Goal: Task Accomplishment & Management: Manage account settings

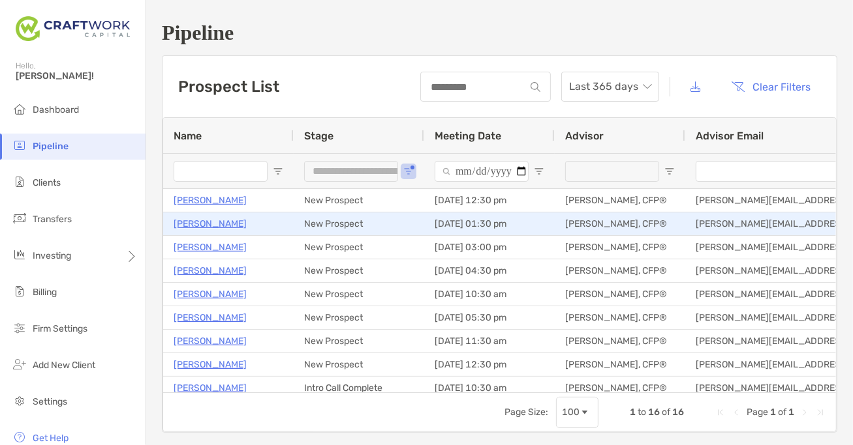
click at [214, 224] on p "[PERSON_NAME]" at bounding box center [210, 224] width 73 height 16
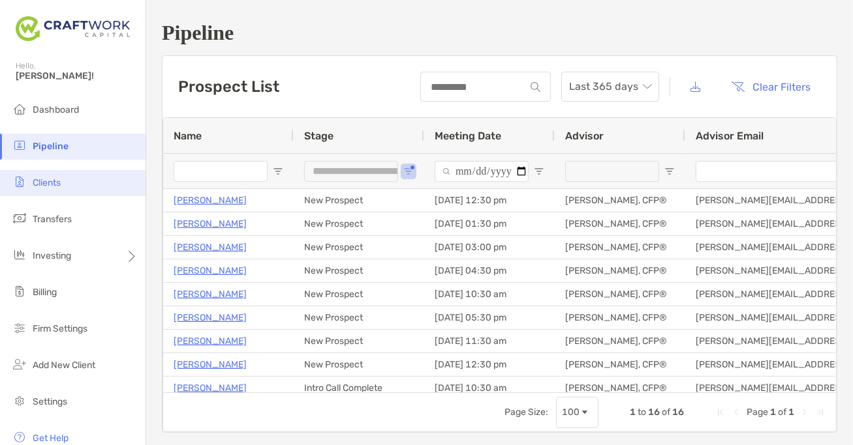
click at [53, 189] on li "Clients" at bounding box center [72, 183] width 145 height 26
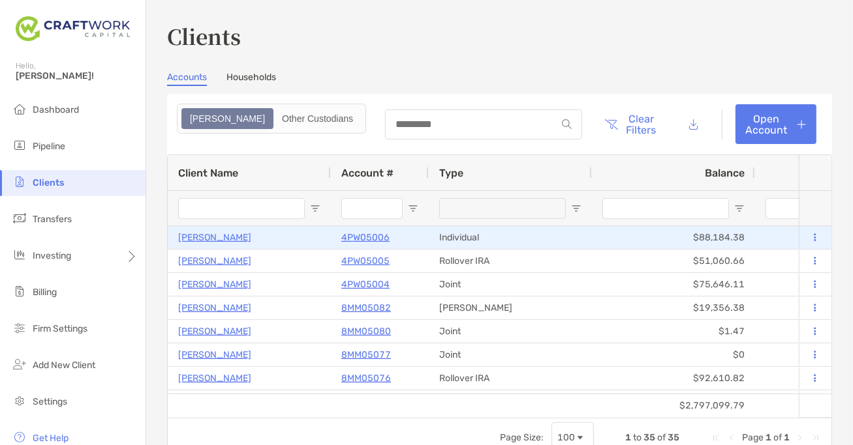
click at [223, 235] on p "Joseph Matawaran" at bounding box center [214, 238] width 73 height 16
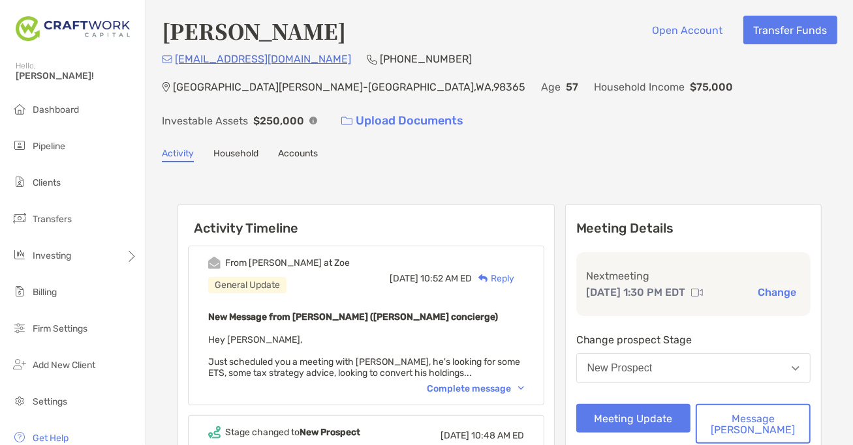
click at [507, 384] on div "Complete message" at bounding box center [475, 389] width 97 height 11
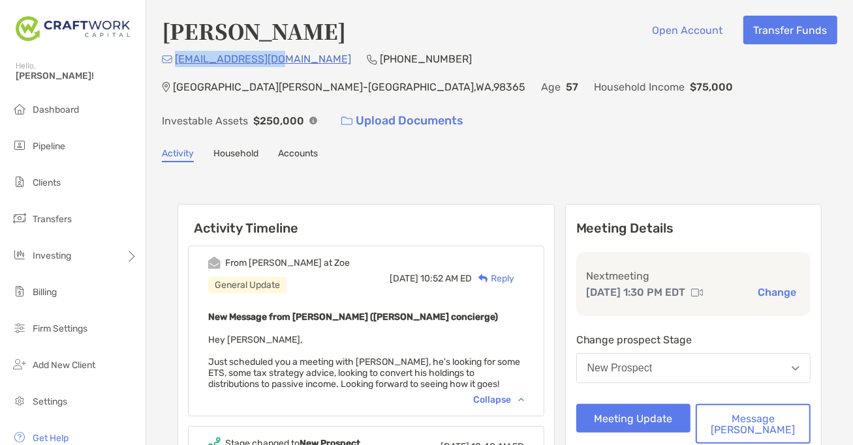
drag, startPoint x: 285, startPoint y: 58, endPoint x: 177, endPoint y: 61, distance: 108.3
click at [177, 61] on div "dmarum@comcast.net (801) 927-8894 Port Hadlock-Irondale , WA , 98365 Age 57 Hou…" at bounding box center [499, 93] width 675 height 84
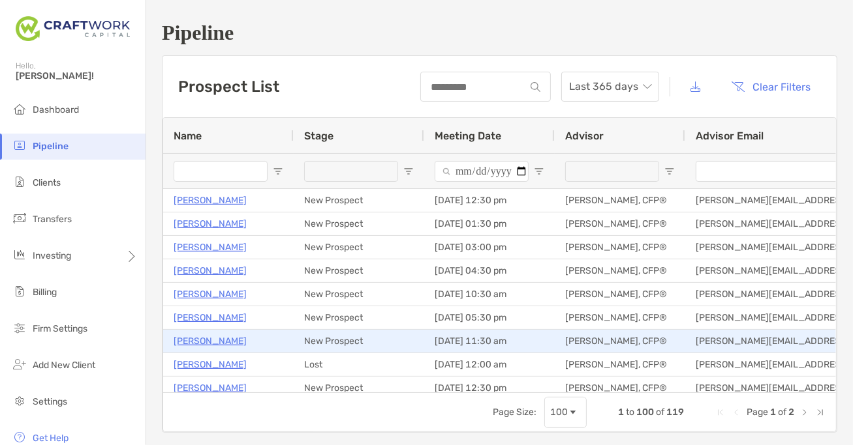
type input "**********"
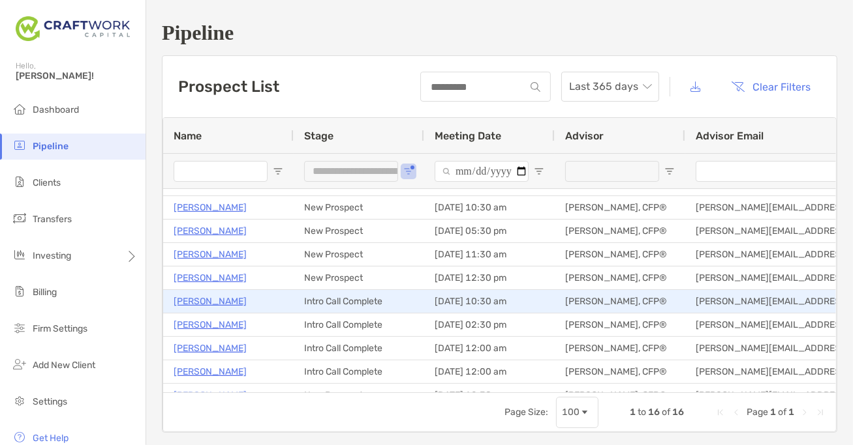
scroll to position [87, 0]
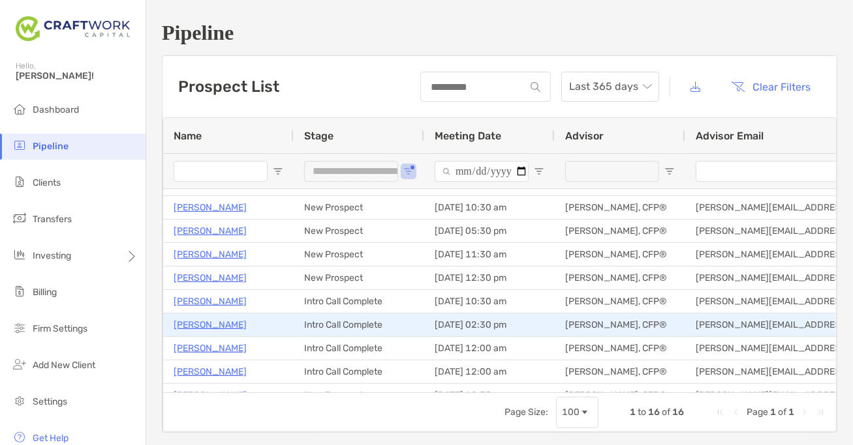
click at [196, 327] on p "Kris Tolfsen" at bounding box center [210, 325] width 73 height 16
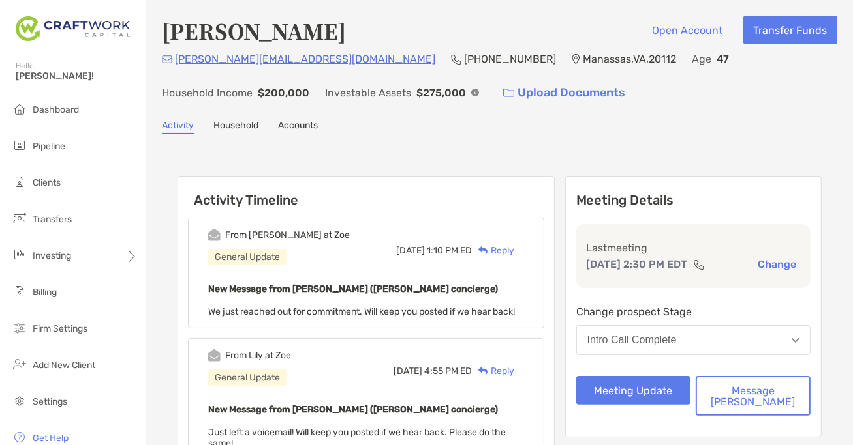
click at [676, 335] on div "Intro Call Complete" at bounding box center [631, 341] width 89 height 12
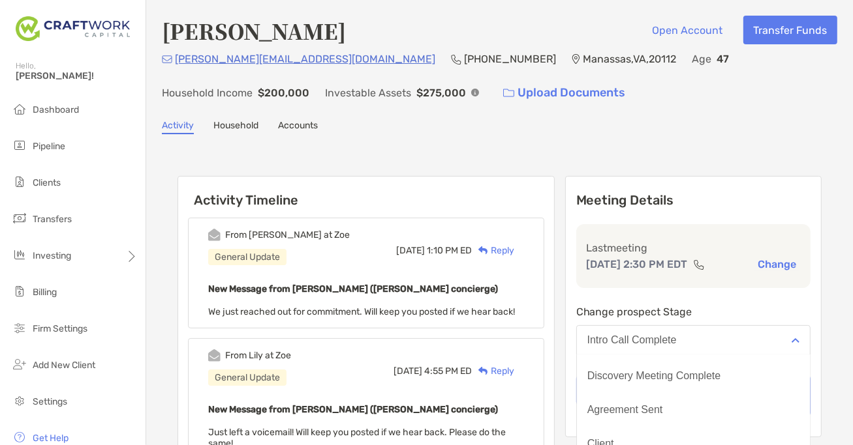
scroll to position [101, 0]
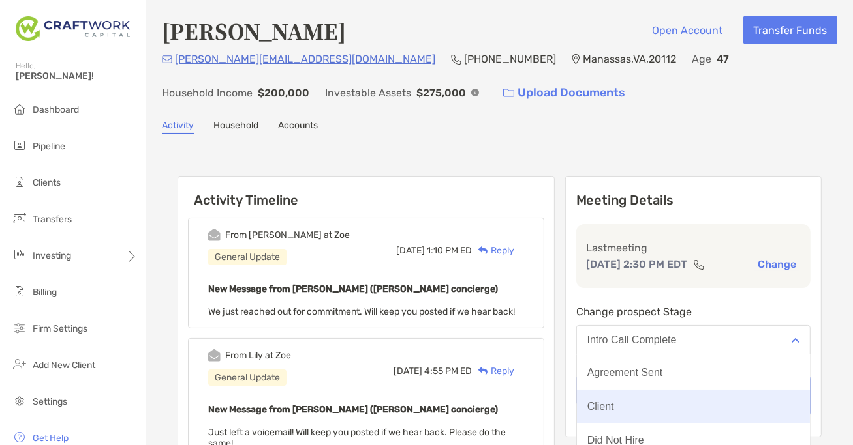
click at [674, 400] on button "Client" at bounding box center [693, 407] width 233 height 34
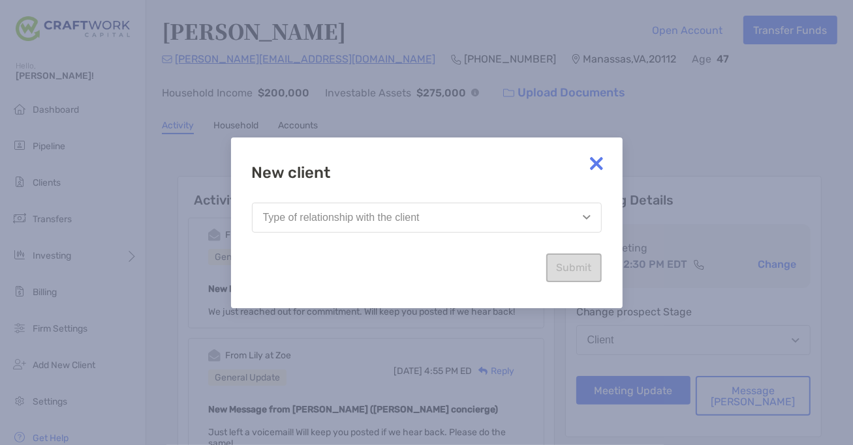
click at [529, 214] on button "Type of relationship with the client" at bounding box center [427, 218] width 350 height 30
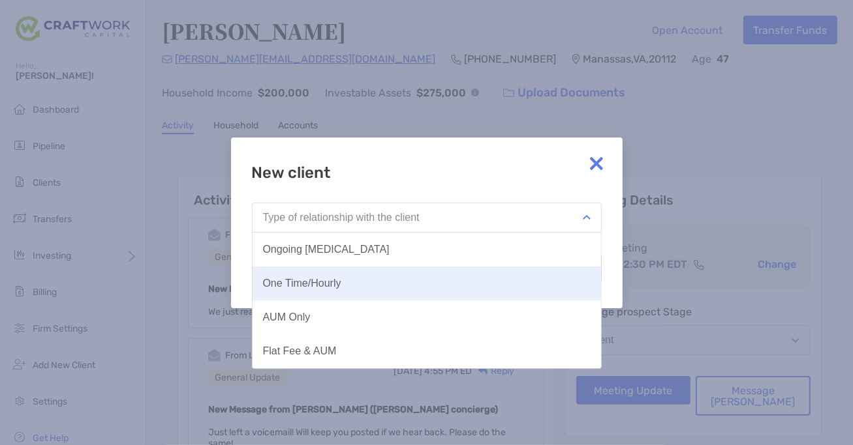
click at [459, 288] on button "One Time/Hourly" at bounding box center [426, 284] width 348 height 34
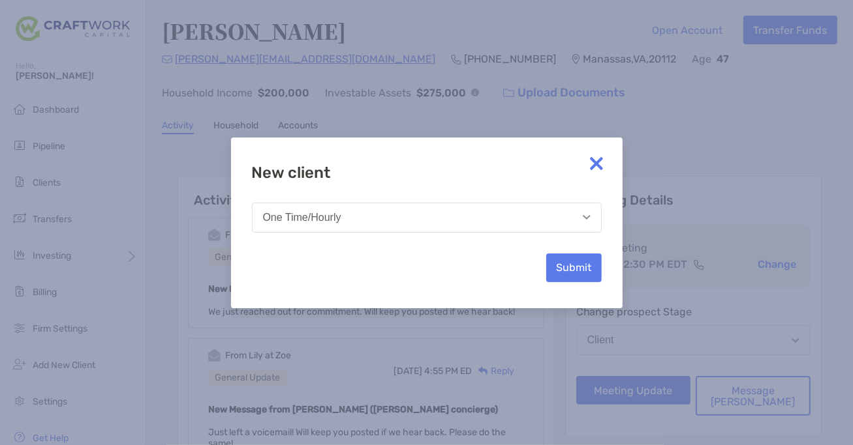
click at [601, 275] on div "New client One Time/Hourly Submit" at bounding box center [426, 223] width 391 height 171
click at [579, 272] on button "Submit" at bounding box center [573, 268] width 55 height 29
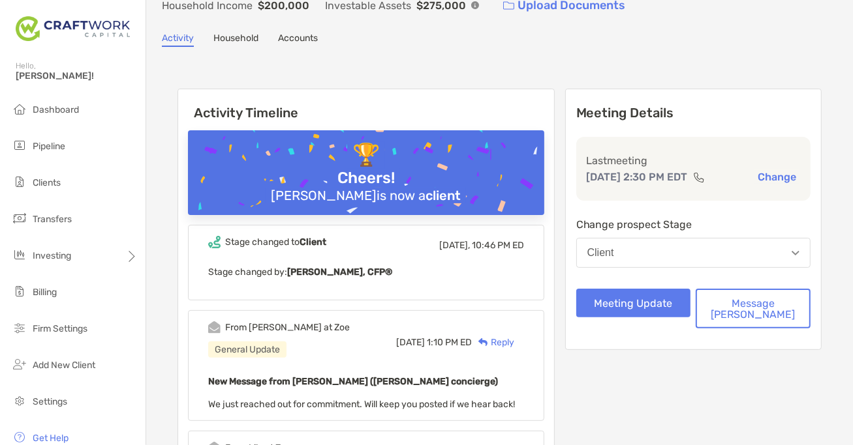
scroll to position [132, 0]
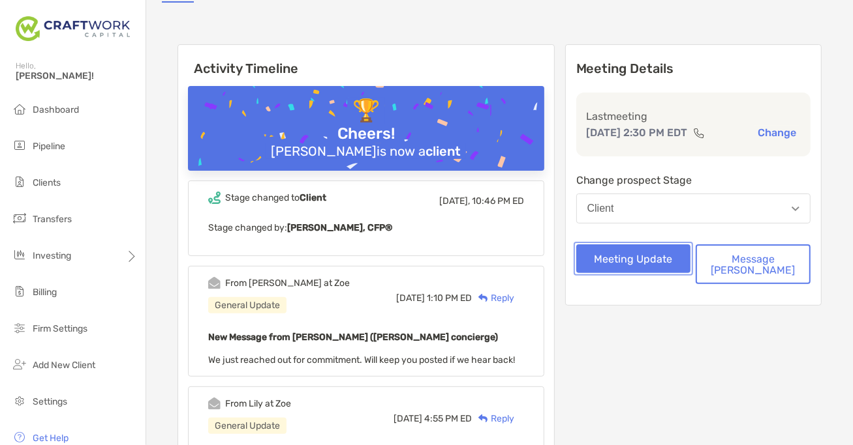
click at [670, 269] on button "Meeting Update" at bounding box center [633, 259] width 115 height 29
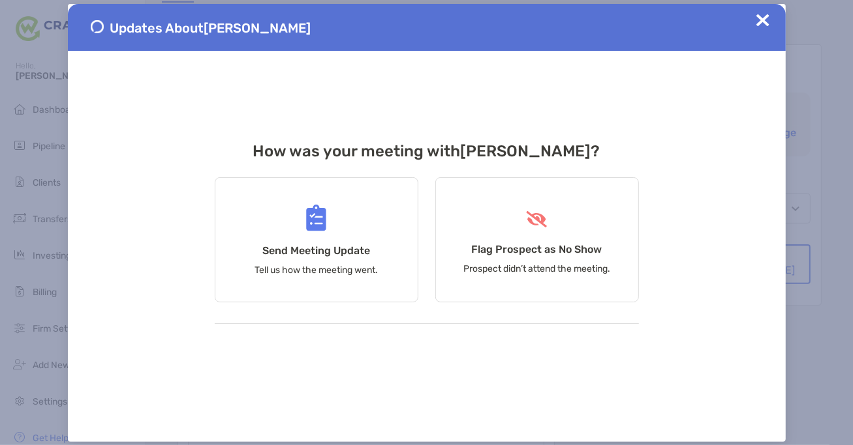
click at [759, 13] on div "Updates About Kris Tolfsen" at bounding box center [426, 27] width 717 height 47
click at [758, 17] on img at bounding box center [762, 20] width 13 height 13
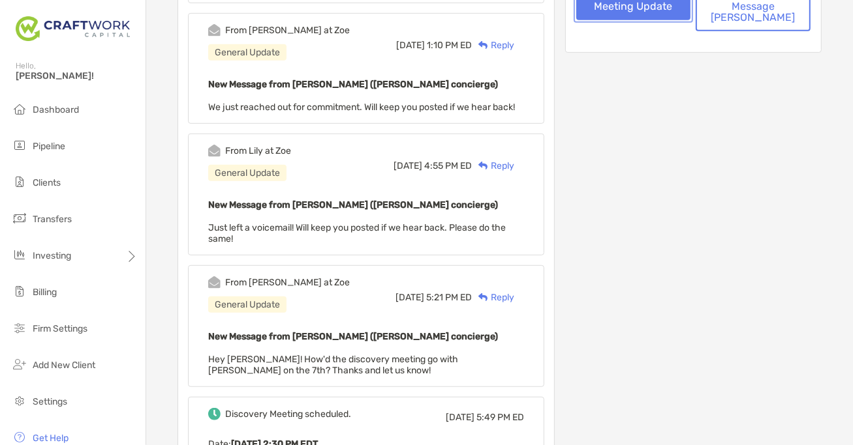
scroll to position [284, 0]
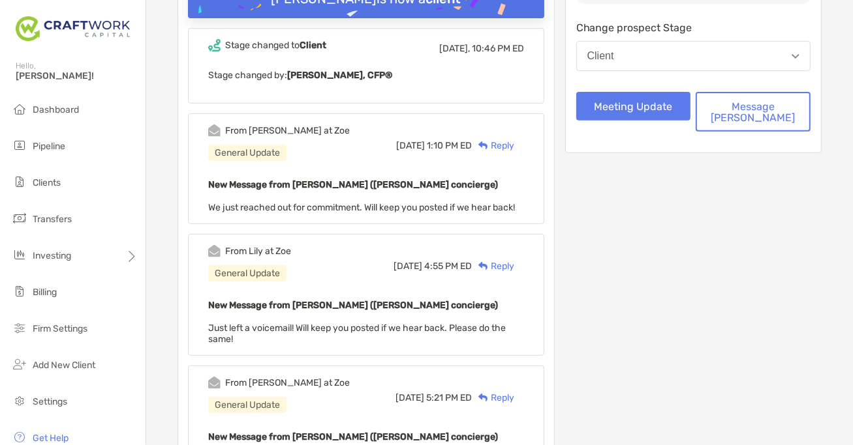
click at [514, 142] on div "Reply" at bounding box center [493, 146] width 42 height 14
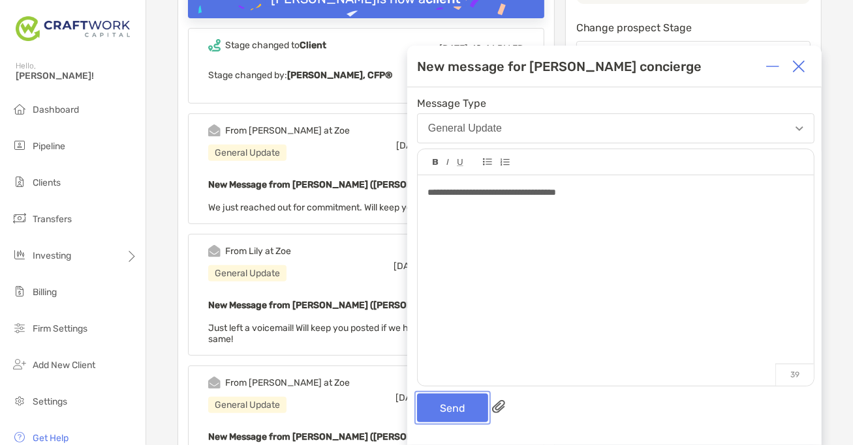
click at [454, 400] on button "Send" at bounding box center [452, 408] width 71 height 29
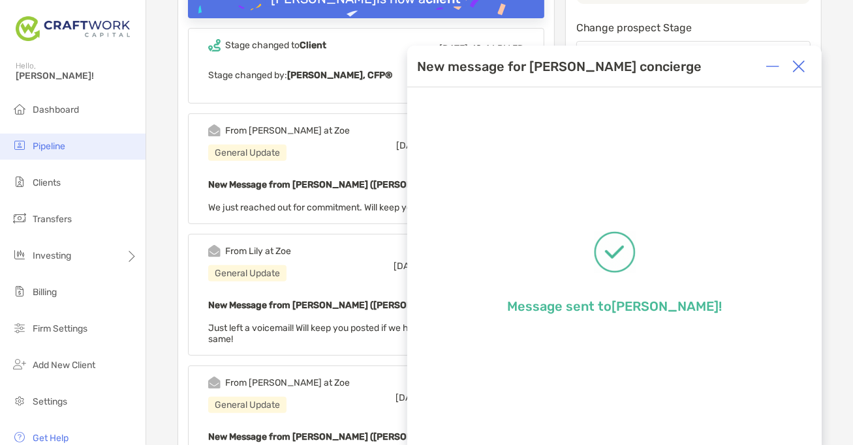
click at [75, 150] on li "Pipeline" at bounding box center [72, 147] width 145 height 26
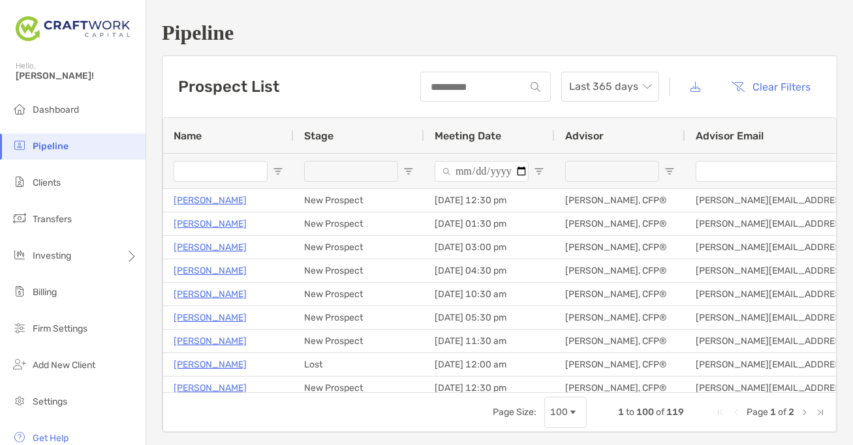
type input "**********"
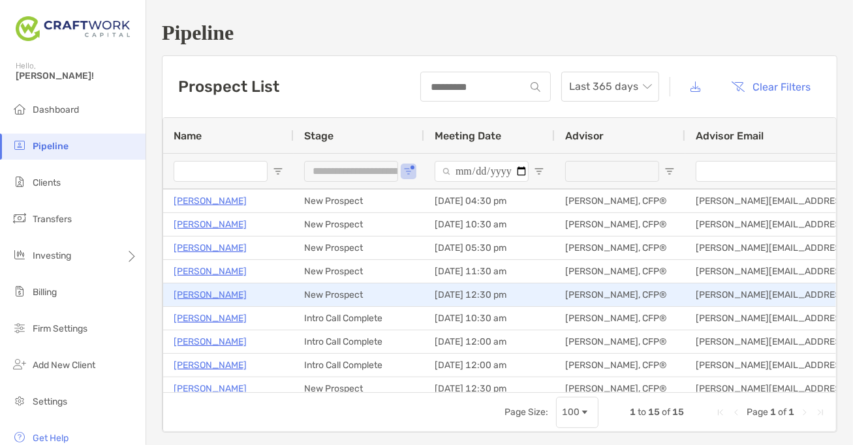
scroll to position [73, 0]
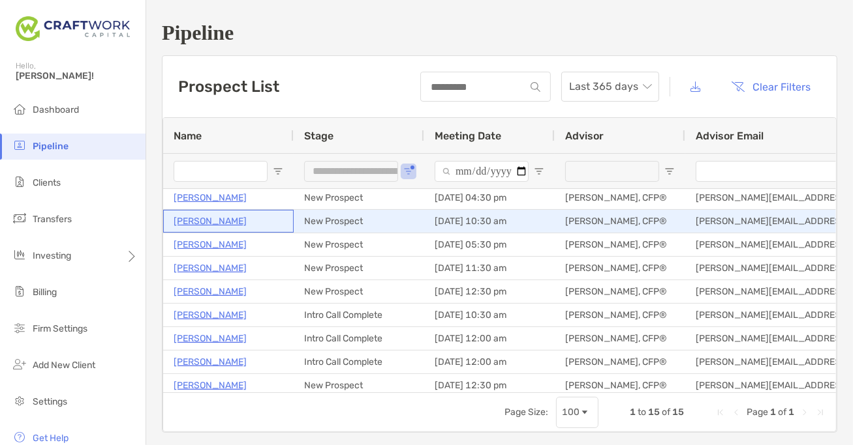
click at [202, 219] on p "[PERSON_NAME]" at bounding box center [210, 221] width 73 height 16
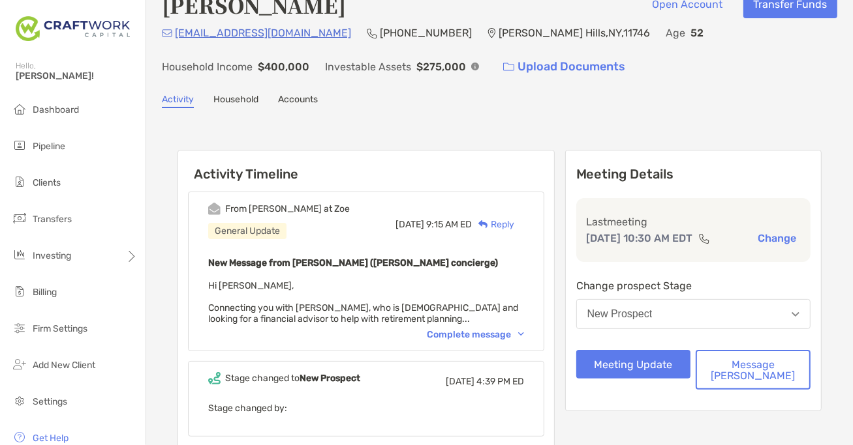
scroll to position [46, 0]
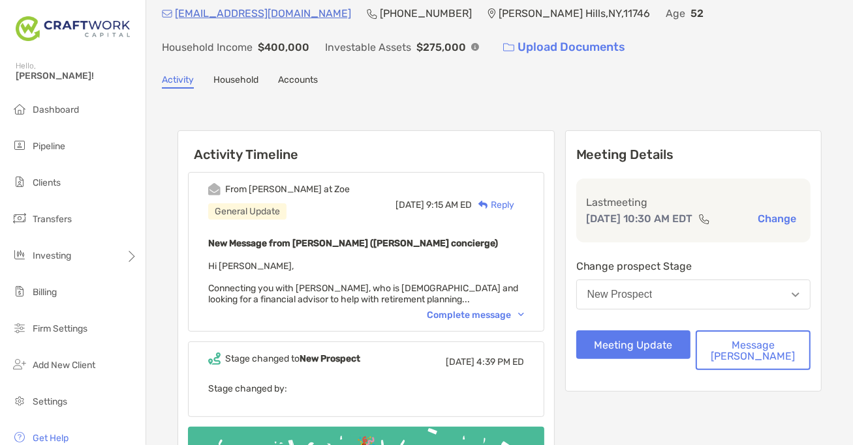
click at [494, 316] on div "Complete message" at bounding box center [475, 315] width 97 height 11
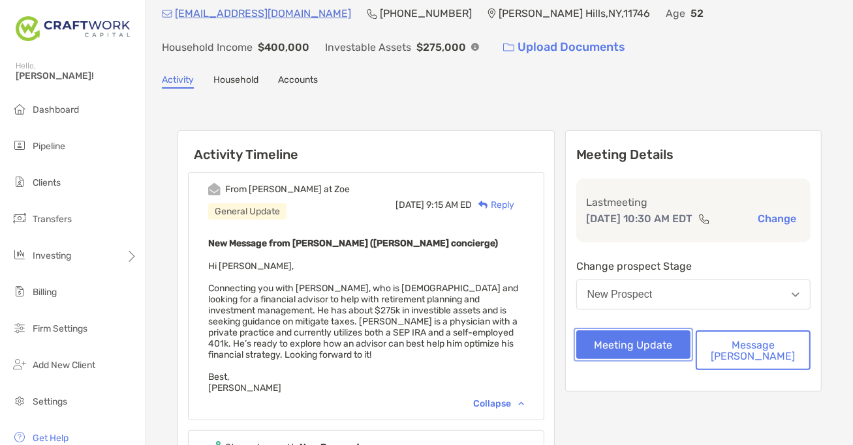
click at [633, 351] on button "Meeting Update" at bounding box center [633, 345] width 115 height 29
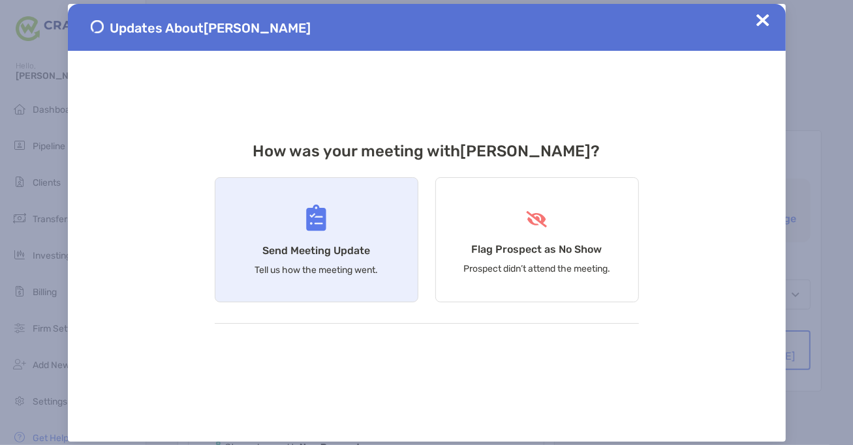
click at [395, 242] on div "Send Meeting Update Tell us how the meeting went." at bounding box center [317, 239] width 204 height 125
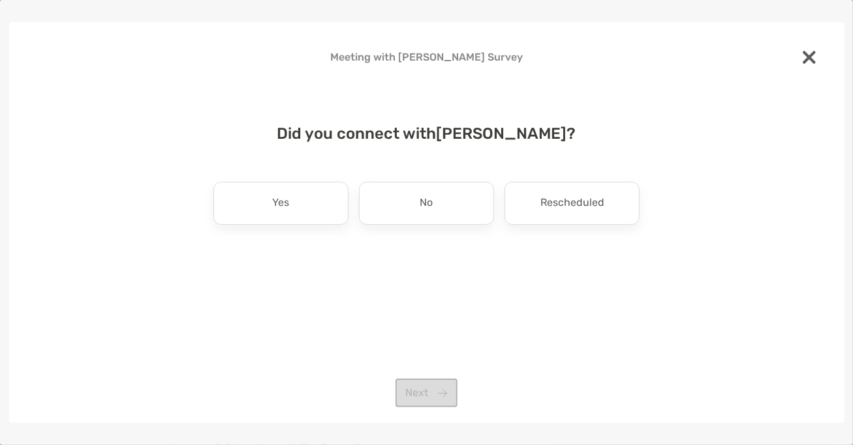
click at [291, 228] on div "Did you connect with Scott Horowitz ? Yes No Rescheduled Next" at bounding box center [426, 214] width 793 height 211
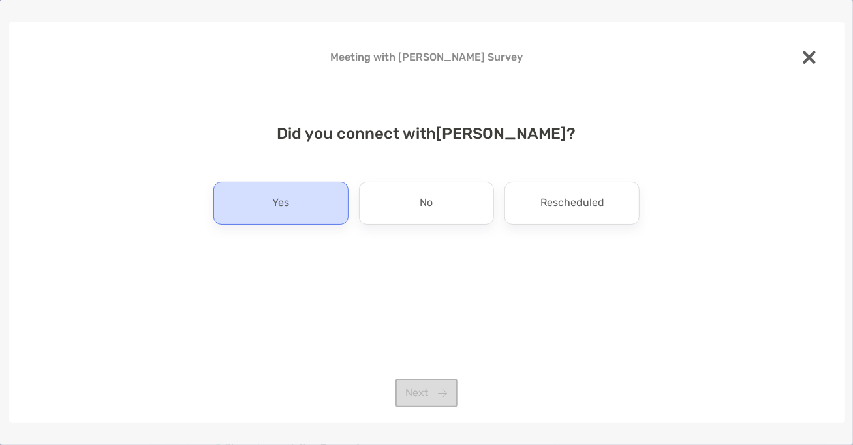
click at [301, 219] on div "Yes" at bounding box center [280, 203] width 135 height 43
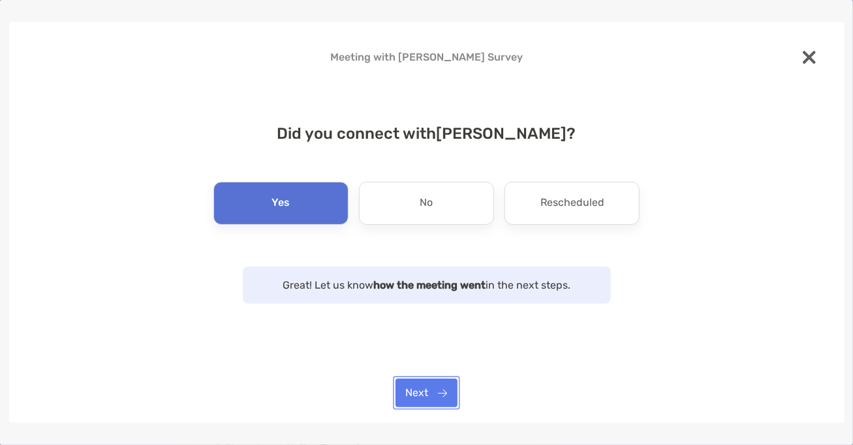
click at [415, 397] on button "Next" at bounding box center [426, 393] width 62 height 29
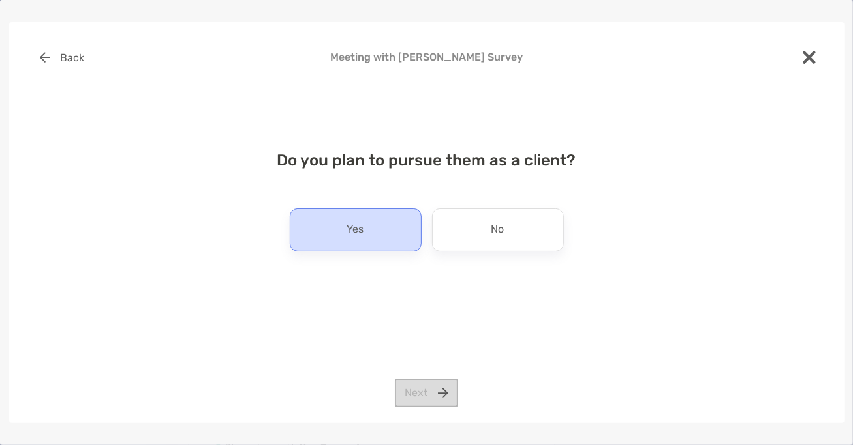
click at [378, 237] on div "Yes" at bounding box center [356, 230] width 132 height 43
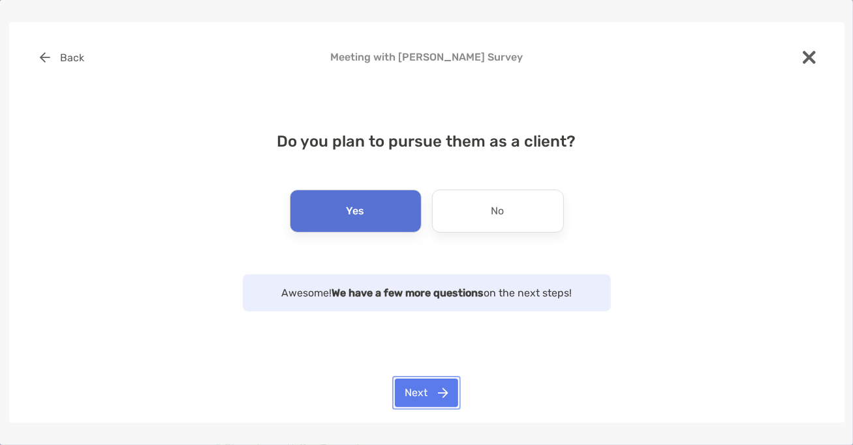
click at [425, 390] on button "Next" at bounding box center [426, 393] width 63 height 29
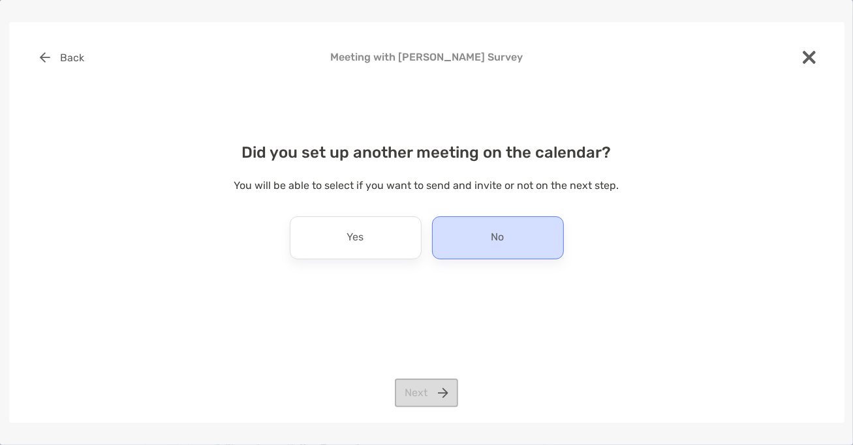
click at [466, 245] on div "No" at bounding box center [498, 238] width 132 height 43
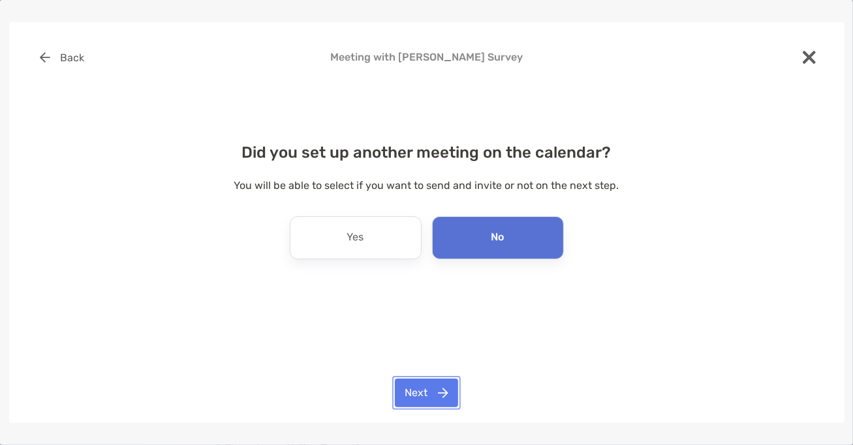
click at [416, 397] on button "Next" at bounding box center [426, 393] width 63 height 29
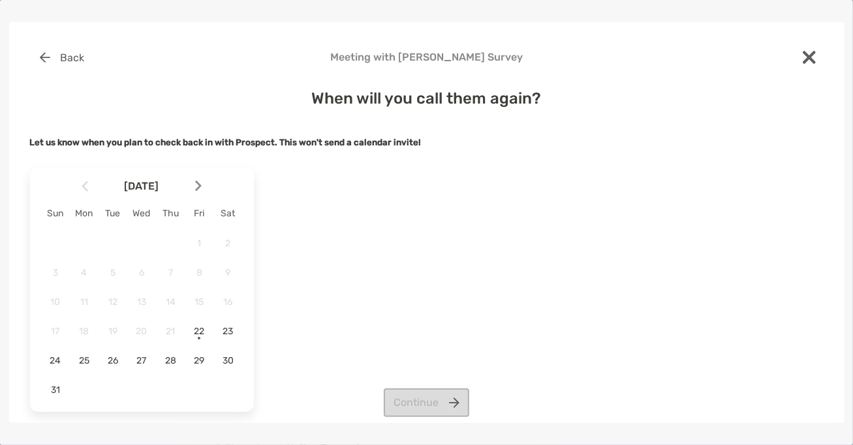
click at [198, 185] on img at bounding box center [198, 186] width 7 height 11
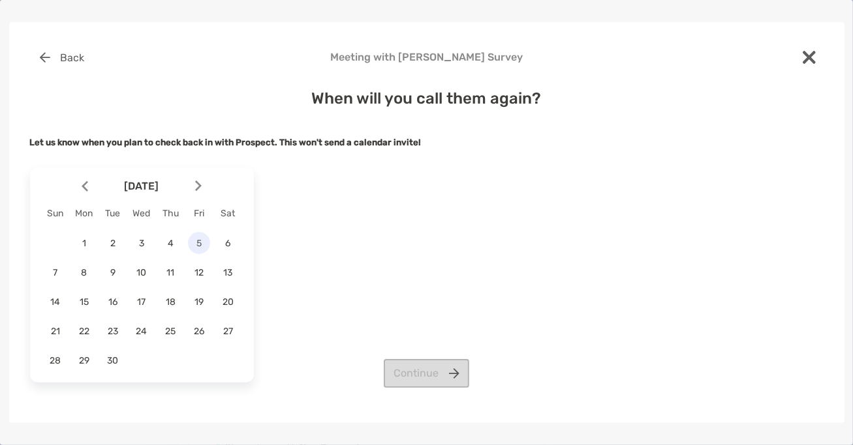
click at [204, 244] on span "5" at bounding box center [199, 243] width 22 height 11
click at [420, 380] on button "Continue" at bounding box center [426, 373] width 85 height 29
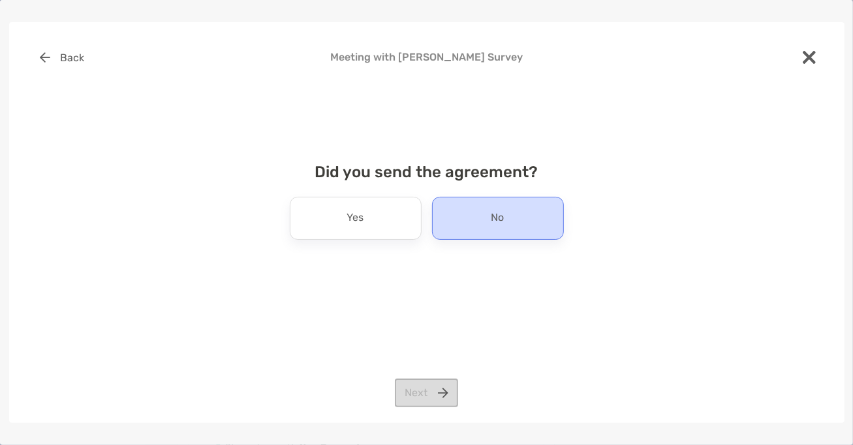
click at [474, 203] on div "No" at bounding box center [498, 218] width 132 height 43
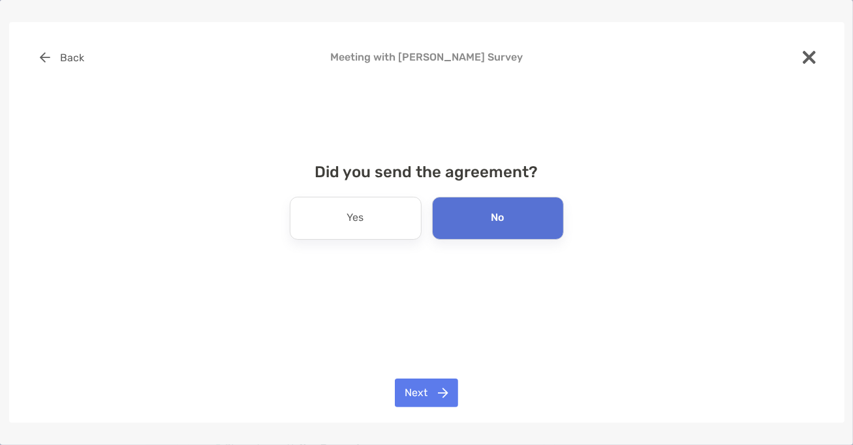
click at [422, 379] on div "Back Meeting with Scott Horowitz Survey Did you send the agreement? Yes No Next" at bounding box center [426, 222] width 835 height 401
click at [414, 399] on button "Next" at bounding box center [426, 393] width 63 height 29
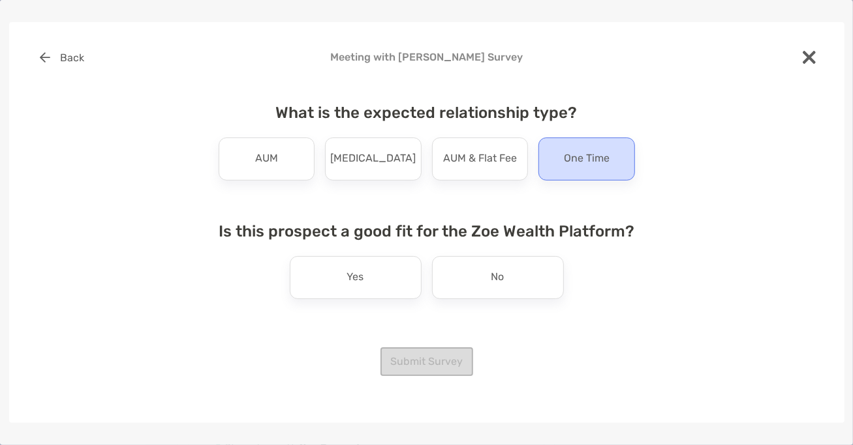
click at [559, 162] on div "One Time" at bounding box center [586, 159] width 97 height 43
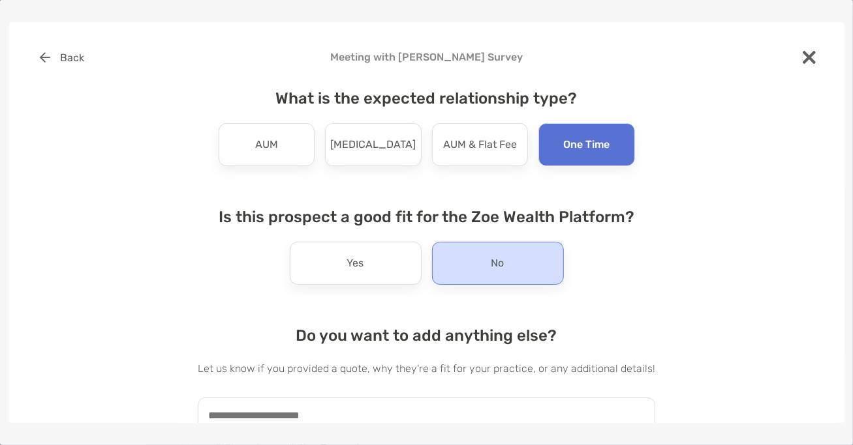
click at [485, 275] on div "No" at bounding box center [498, 263] width 132 height 43
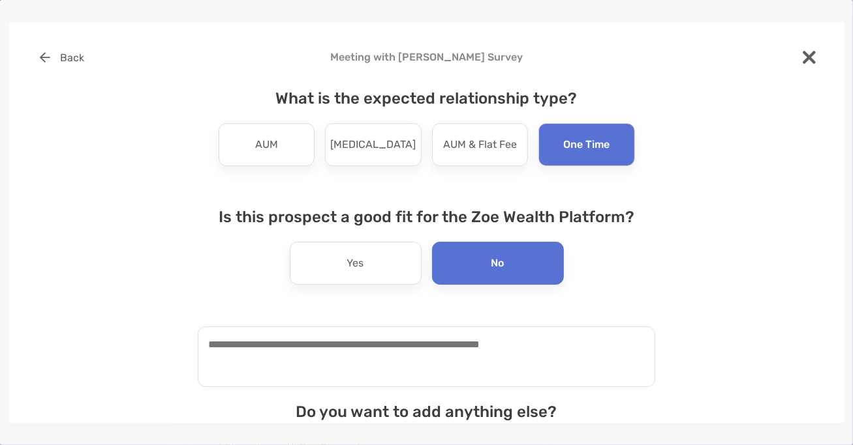
scroll to position [33, 0]
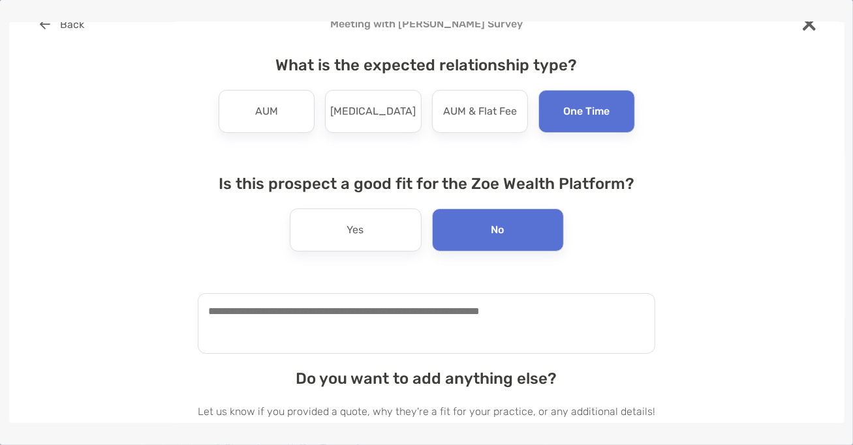
click at [460, 322] on textarea at bounding box center [426, 324] width 457 height 61
type textarea "**********"
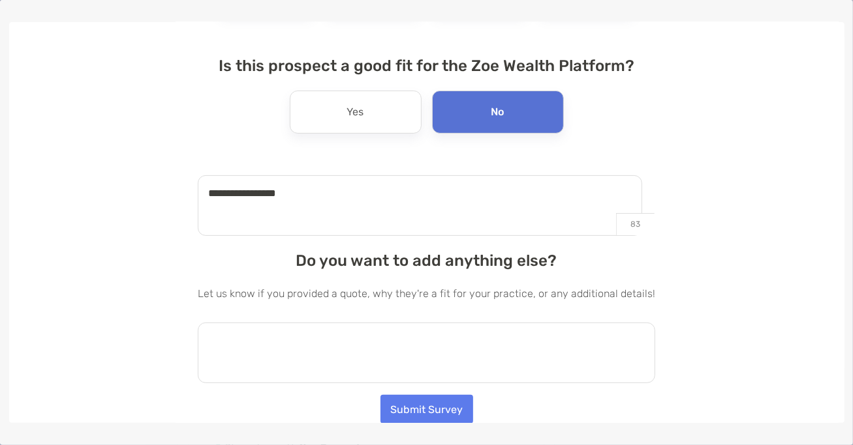
type textarea "*"
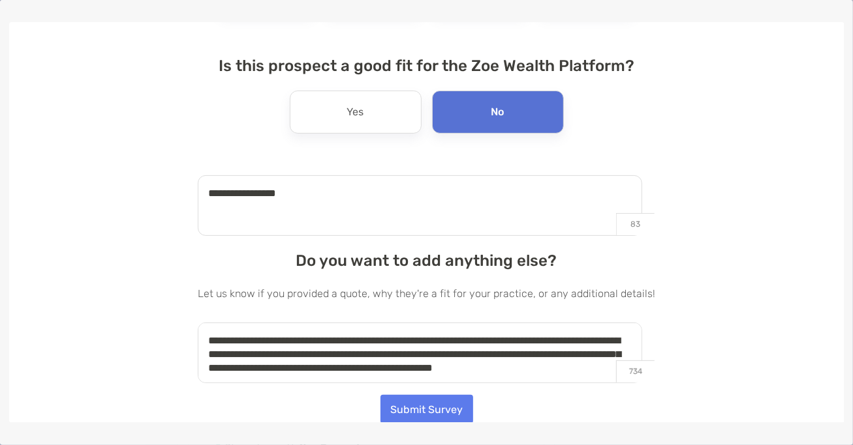
scroll to position [5, 0]
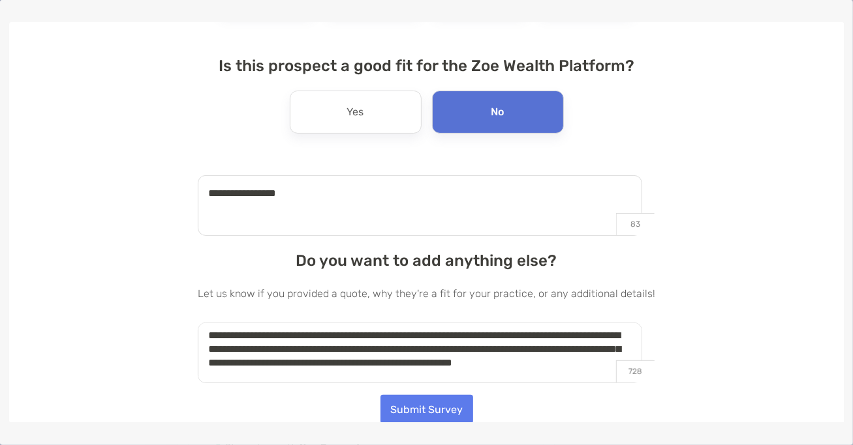
type textarea "**********"
click at [435, 408] on button "Submit Survey" at bounding box center [426, 409] width 93 height 29
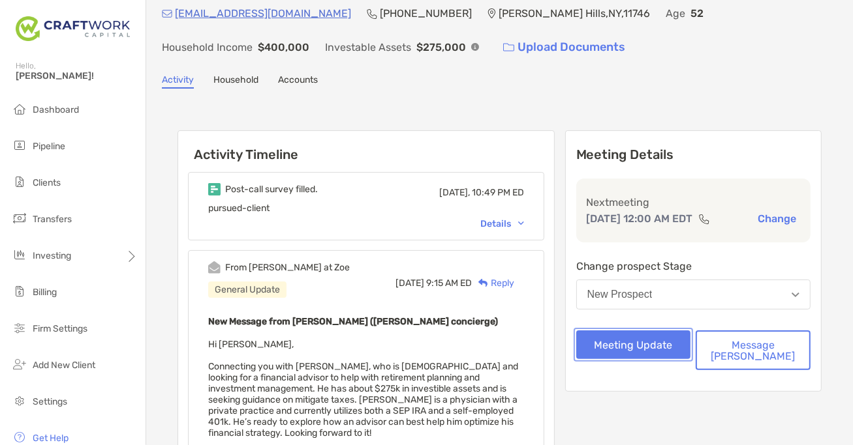
scroll to position [0, 0]
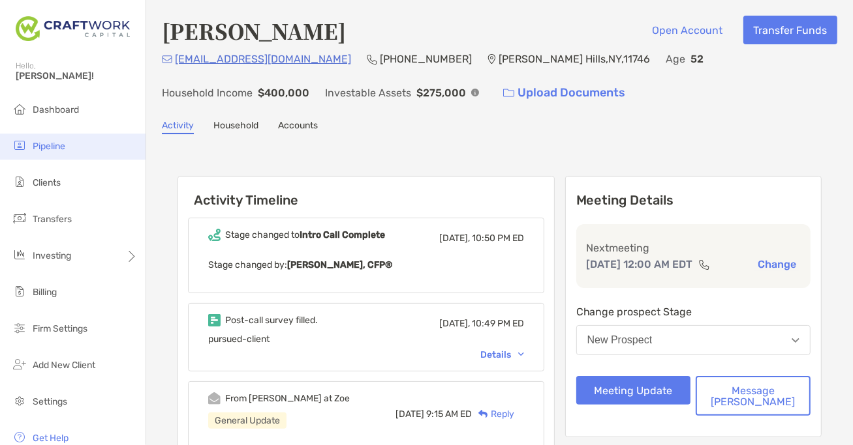
click at [70, 136] on li "Pipeline" at bounding box center [72, 147] width 145 height 26
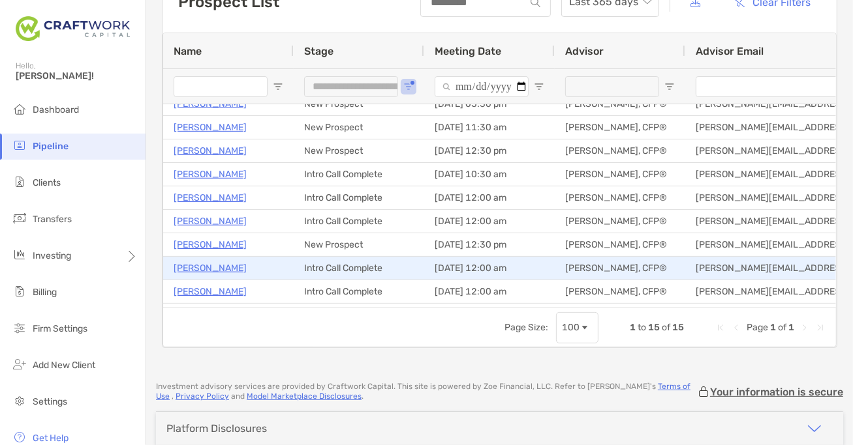
scroll to position [81, 0]
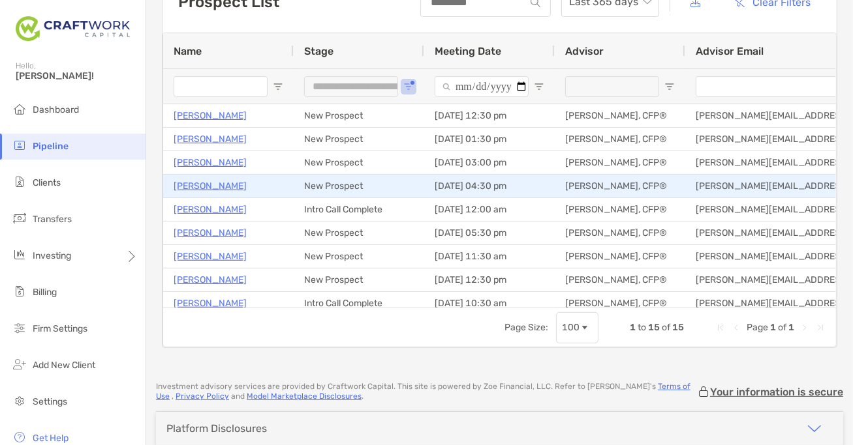
click at [200, 183] on p "[PERSON_NAME]" at bounding box center [210, 186] width 73 height 16
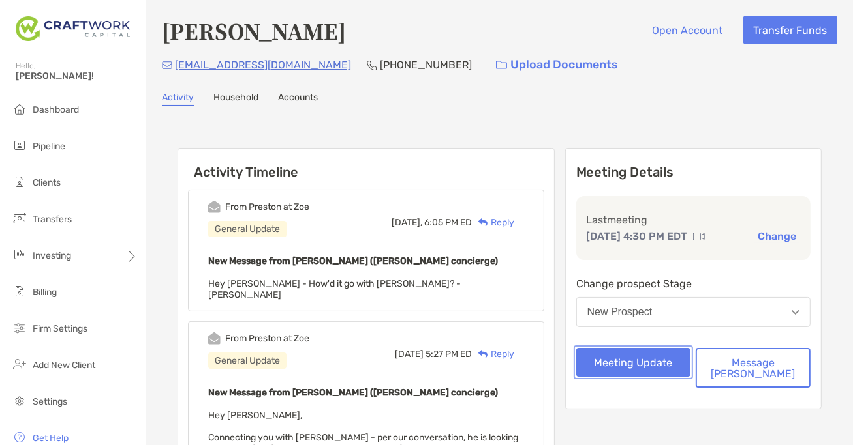
click at [657, 369] on button "Meeting Update" at bounding box center [633, 362] width 115 height 29
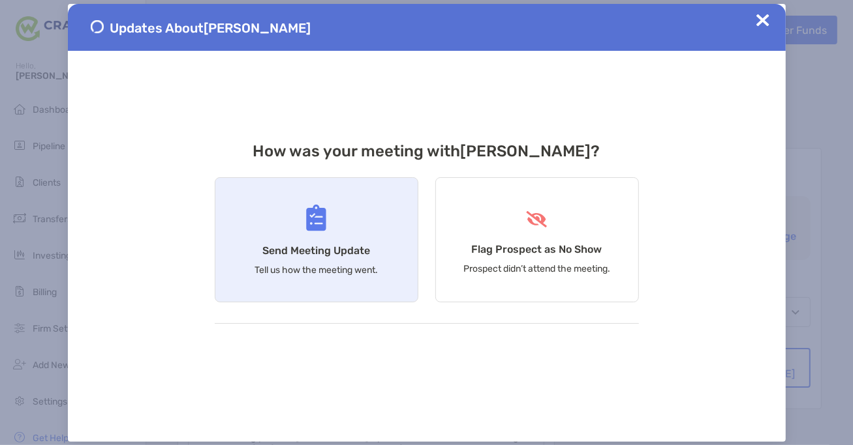
click at [330, 253] on h4 "Send Meeting Update" at bounding box center [316, 251] width 108 height 12
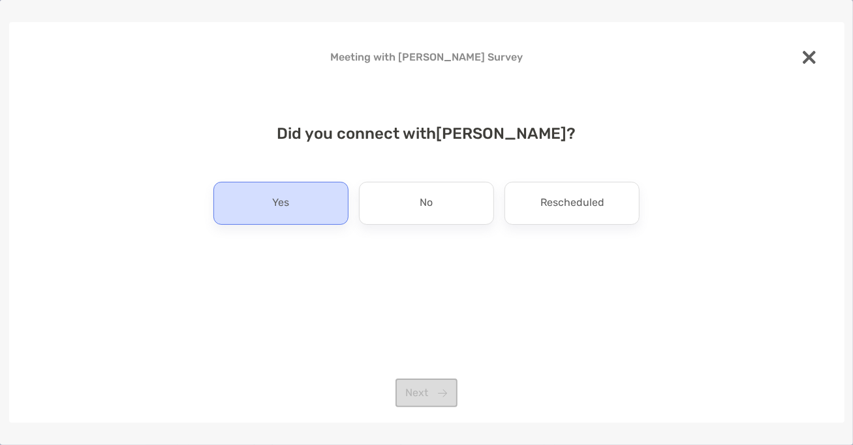
click at [282, 198] on p "Yes" at bounding box center [280, 203] width 17 height 21
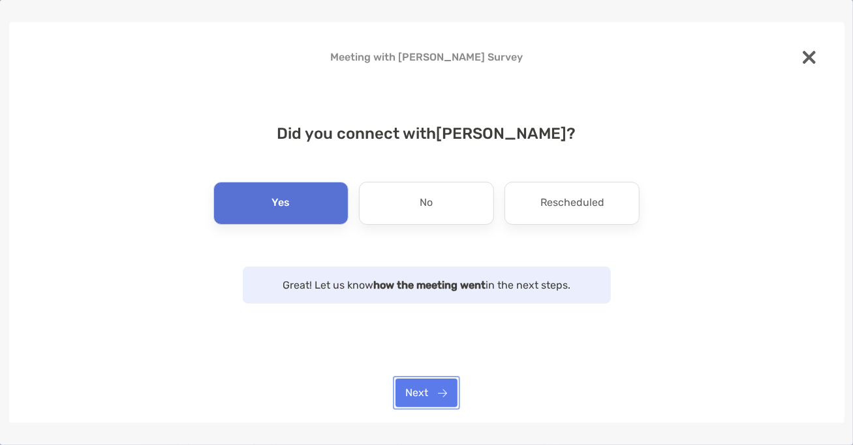
click at [432, 390] on button "Next" at bounding box center [426, 393] width 62 height 29
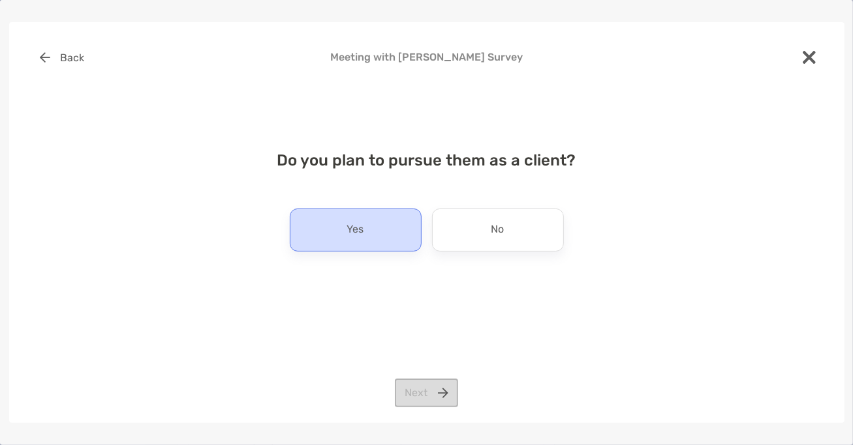
click at [371, 234] on div "Yes" at bounding box center [356, 230] width 132 height 43
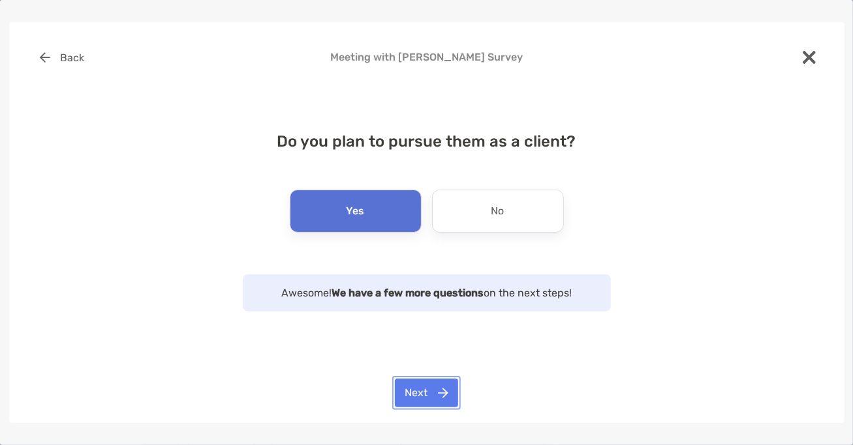
click at [421, 386] on button "Next" at bounding box center [426, 393] width 63 height 29
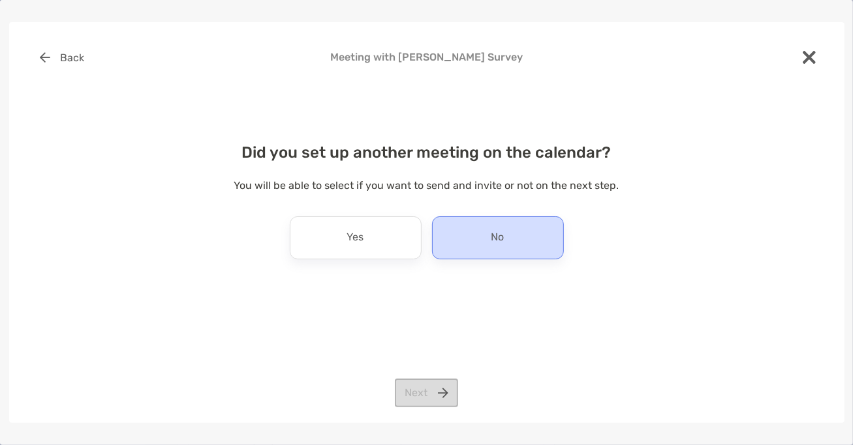
click at [498, 239] on p "No" at bounding box center [497, 238] width 13 height 21
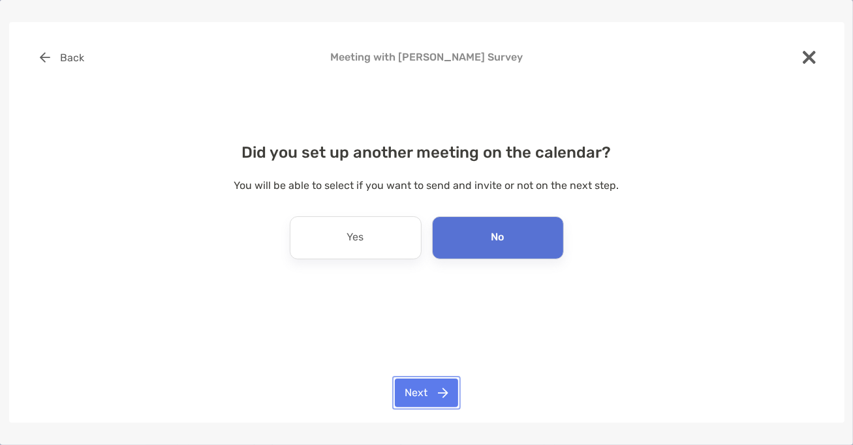
click at [427, 390] on button "Next" at bounding box center [426, 393] width 63 height 29
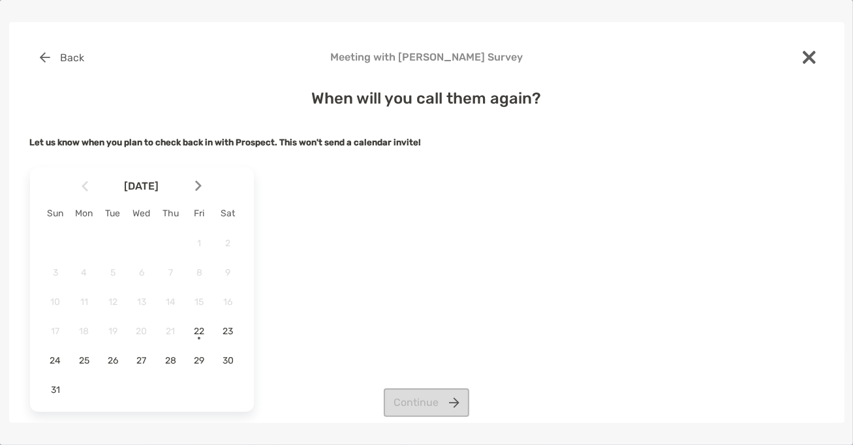
click at [201, 179] on div at bounding box center [203, 186] width 22 height 29
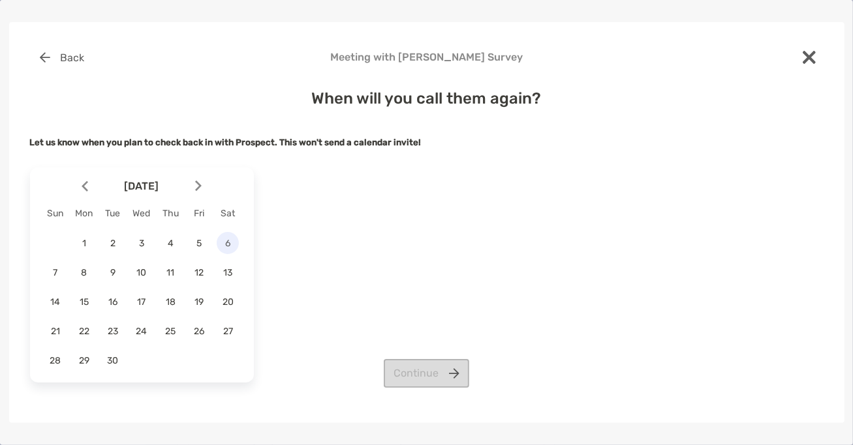
click at [230, 246] on span "6" at bounding box center [228, 243] width 22 height 11
click at [207, 249] on span "5" at bounding box center [199, 243] width 22 height 11
click at [408, 371] on button "Continue" at bounding box center [426, 373] width 85 height 29
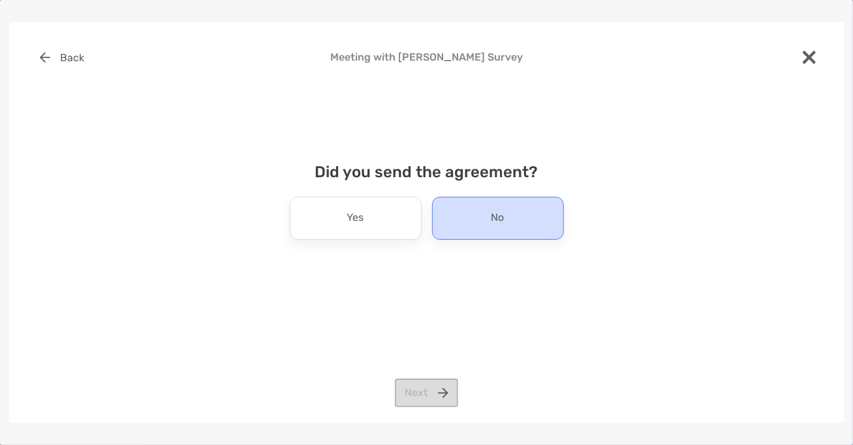
click at [463, 223] on div "No" at bounding box center [498, 218] width 132 height 43
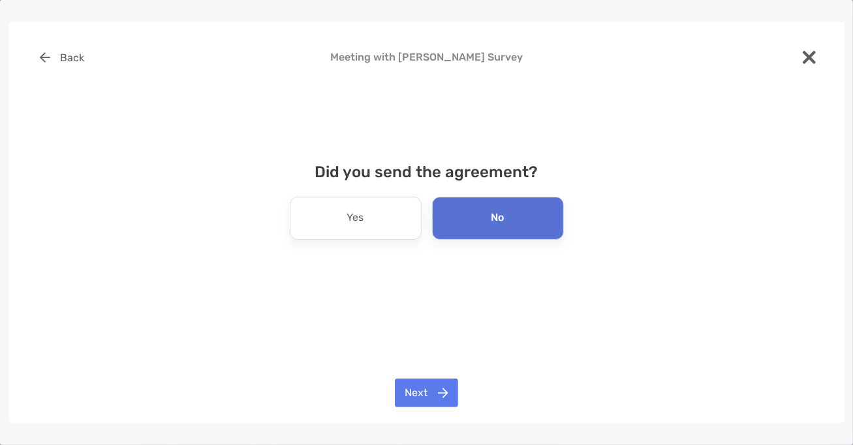
click at [416, 416] on div "Back Meeting with [PERSON_NAME] Survey Did you send the agreement? Yes No Next" at bounding box center [426, 222] width 835 height 401
click at [433, 378] on div "Back Meeting with [PERSON_NAME] Survey Did you send the agreement? Yes No Next" at bounding box center [426, 222] width 835 height 401
click at [434, 389] on button "Next" at bounding box center [426, 393] width 63 height 29
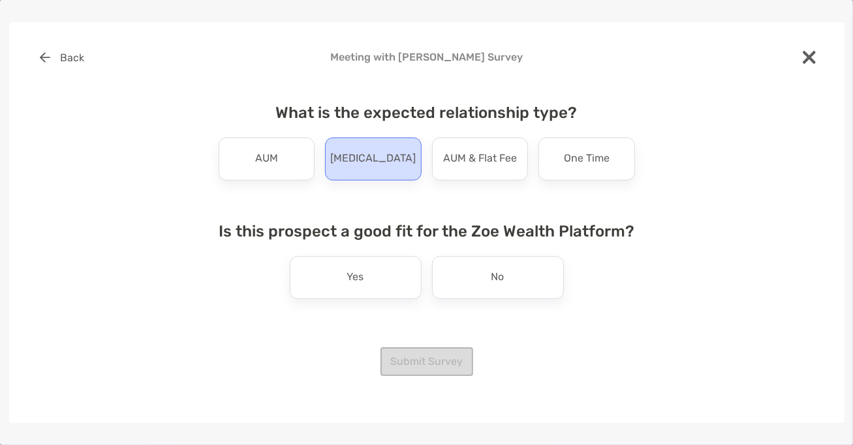
click at [359, 158] on p "[MEDICAL_DATA]" at bounding box center [372, 159] width 85 height 21
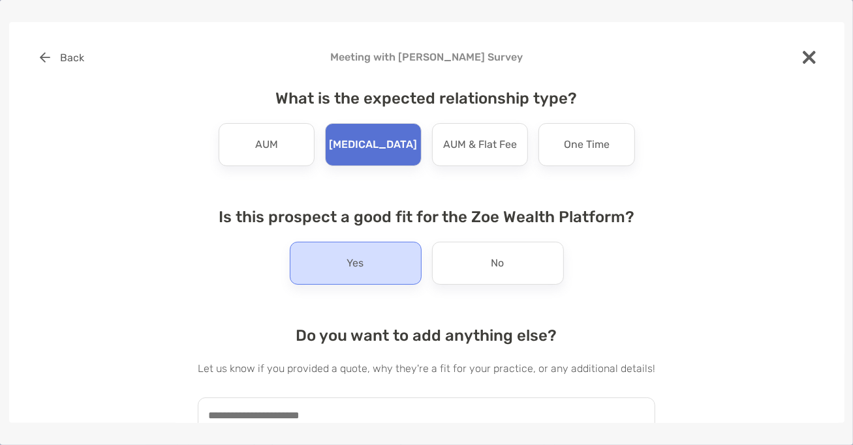
click at [374, 260] on div "Yes" at bounding box center [356, 263] width 132 height 43
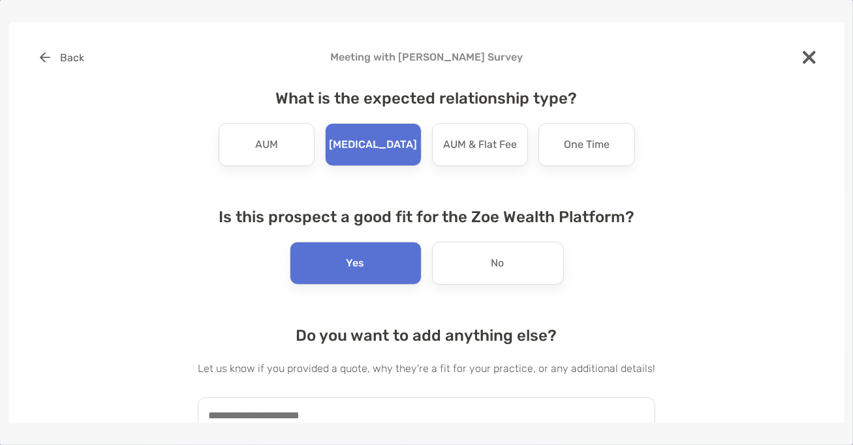
scroll to position [61, 0]
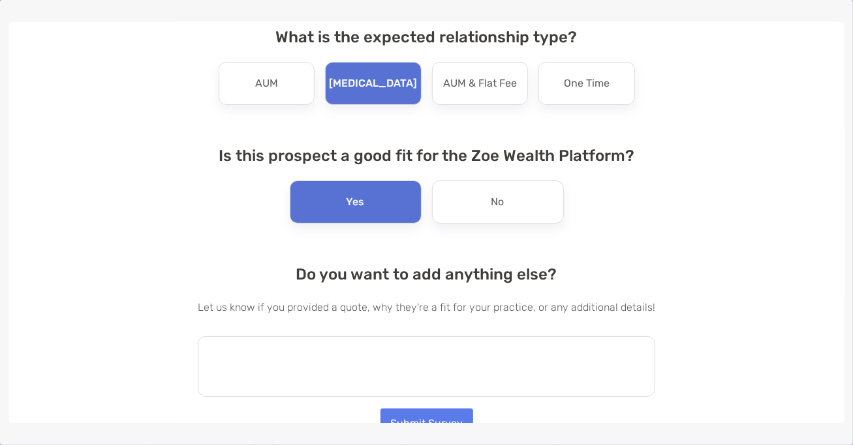
click at [352, 352] on textarea at bounding box center [426, 367] width 457 height 61
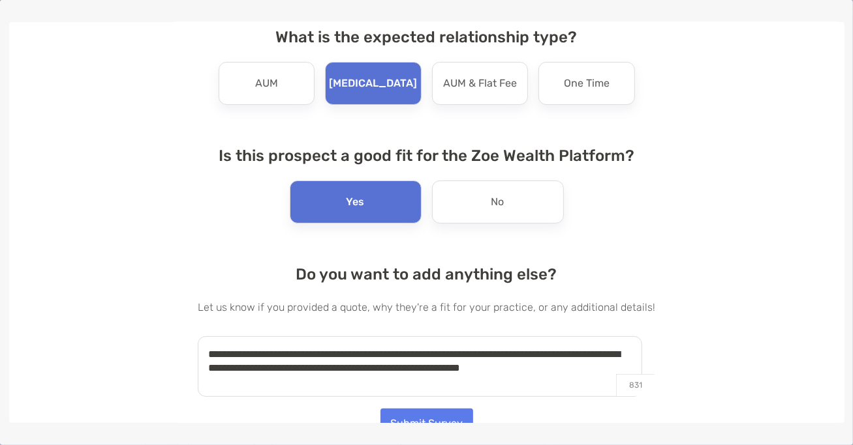
scroll to position [75, 0]
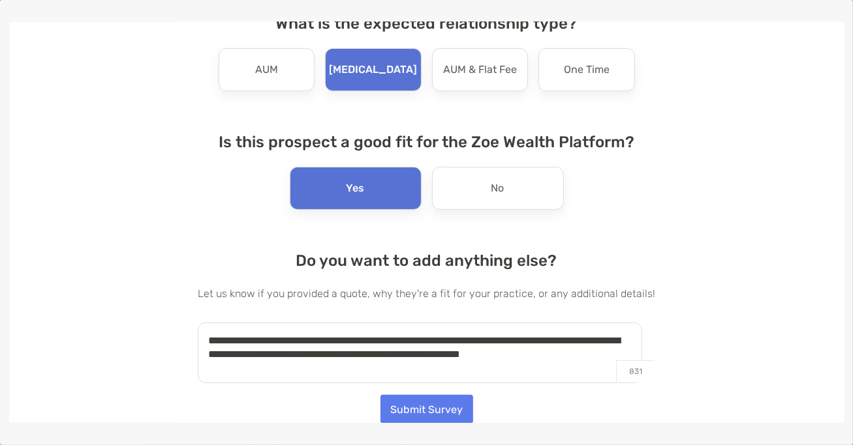
type textarea "**********"
click at [421, 408] on button "Submit Survey" at bounding box center [426, 409] width 93 height 29
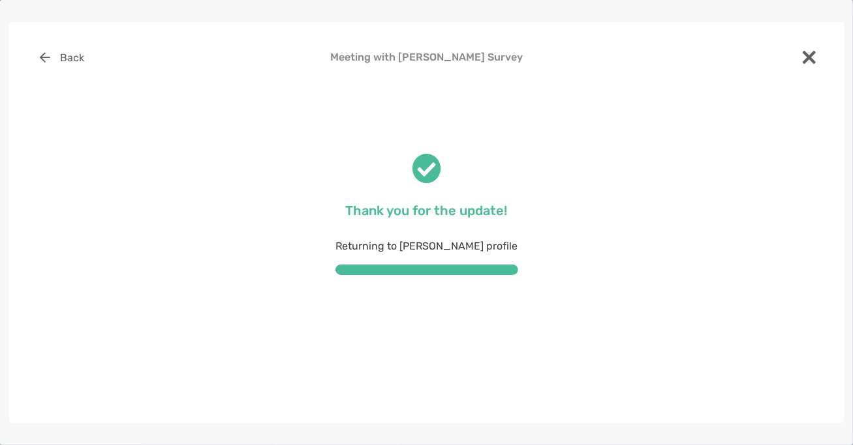
scroll to position [0, 0]
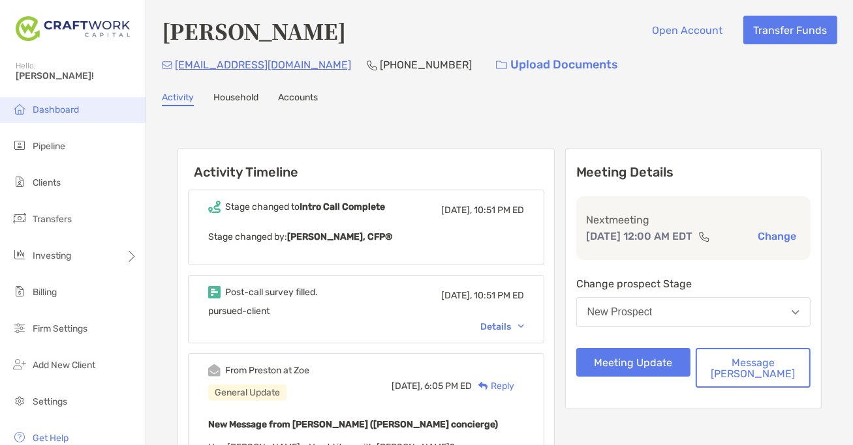
click at [77, 106] on span "Dashboard" at bounding box center [56, 109] width 46 height 11
